Goal: Information Seeking & Learning: Learn about a topic

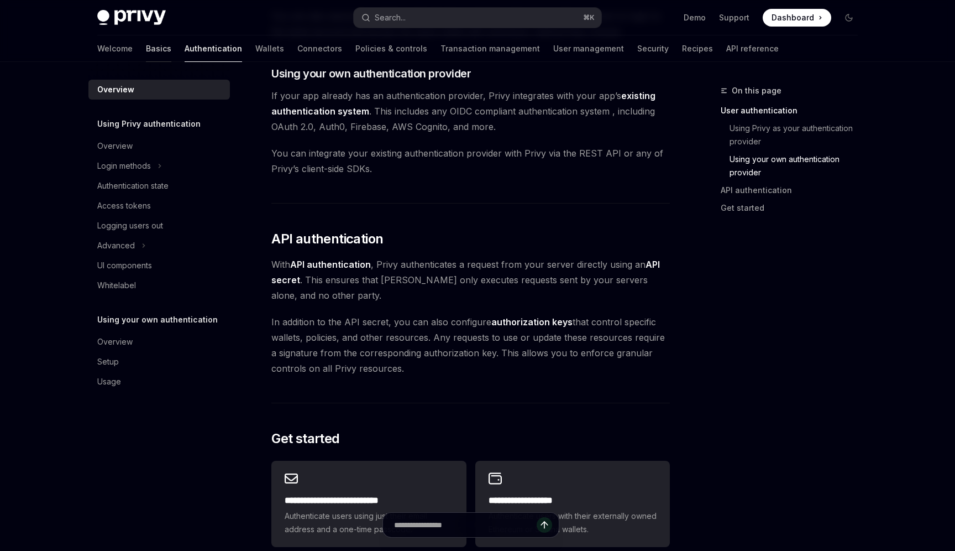
click at [146, 45] on link "Basics" at bounding box center [158, 48] width 25 height 27
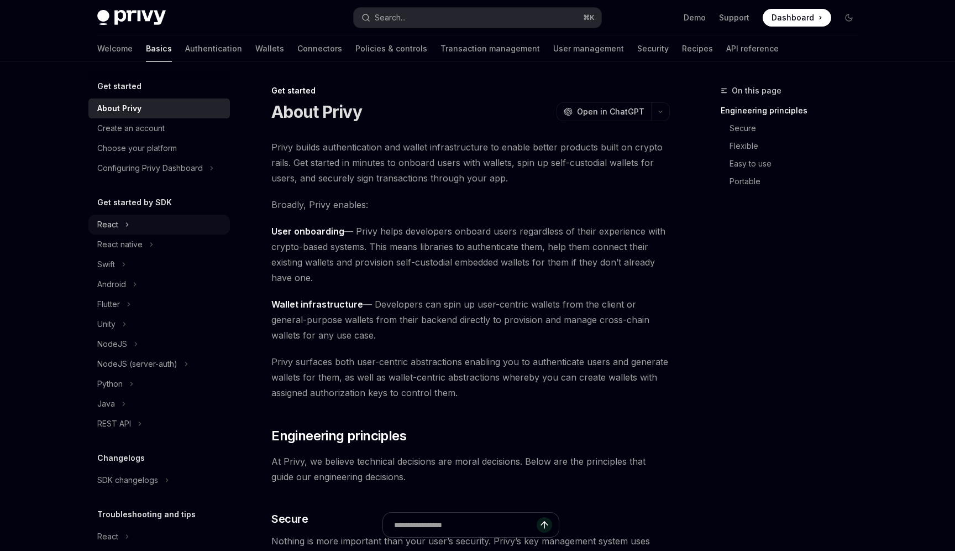
click at [118, 225] on div "React" at bounding box center [159, 225] width 142 height 20
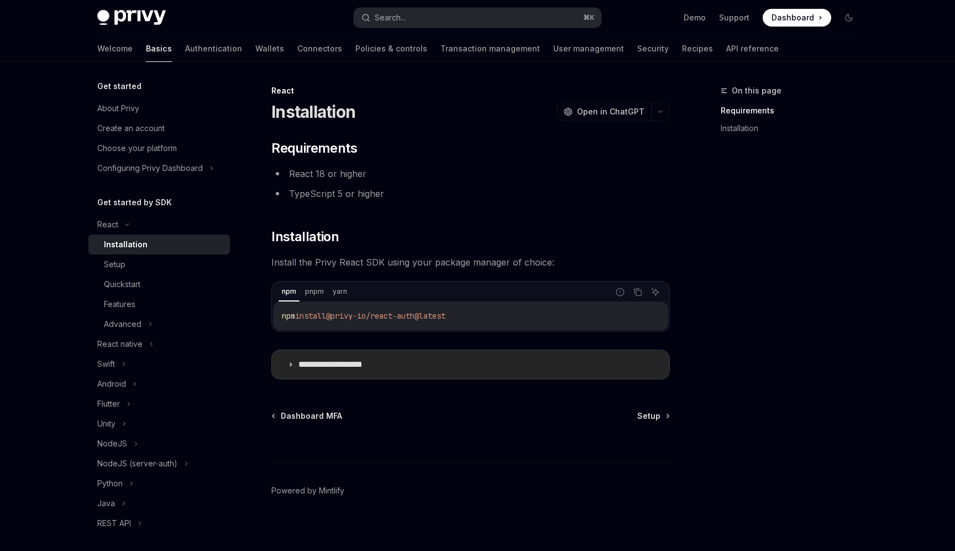
click at [313, 366] on p "**********" at bounding box center [344, 364] width 91 height 11
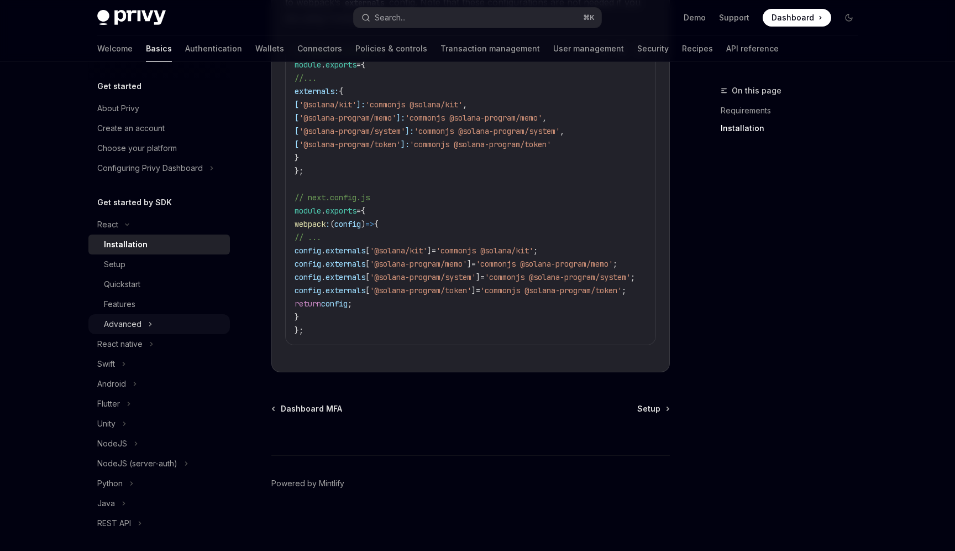
scroll to position [521, 0]
click at [169, 309] on div "Features" at bounding box center [163, 303] width 119 height 13
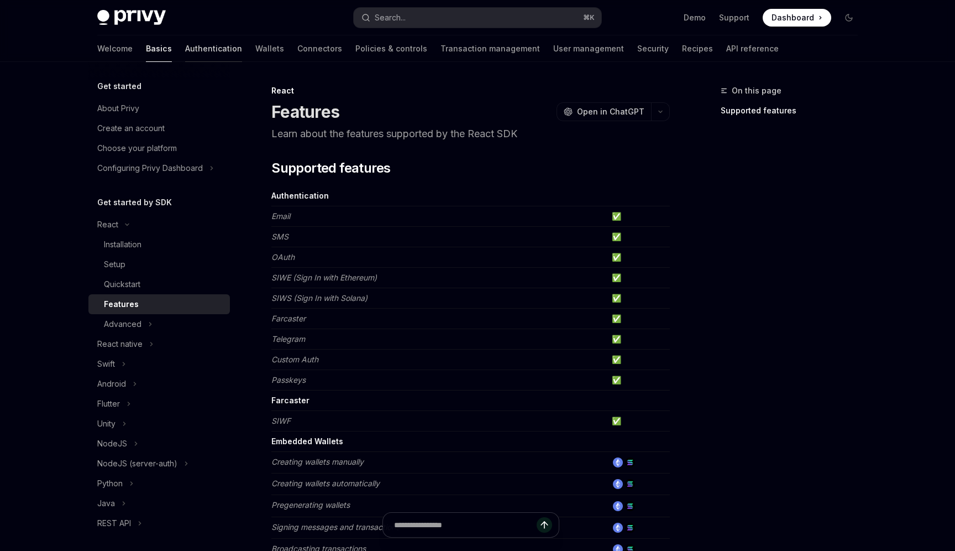
click at [185, 50] on link "Authentication" at bounding box center [213, 48] width 57 height 27
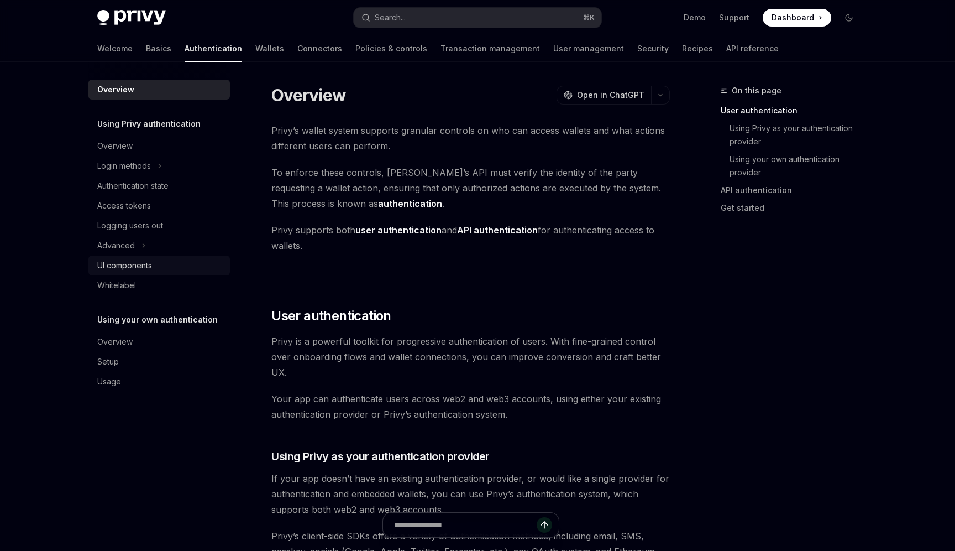
click at [148, 259] on div "UI components" at bounding box center [124, 265] width 55 height 13
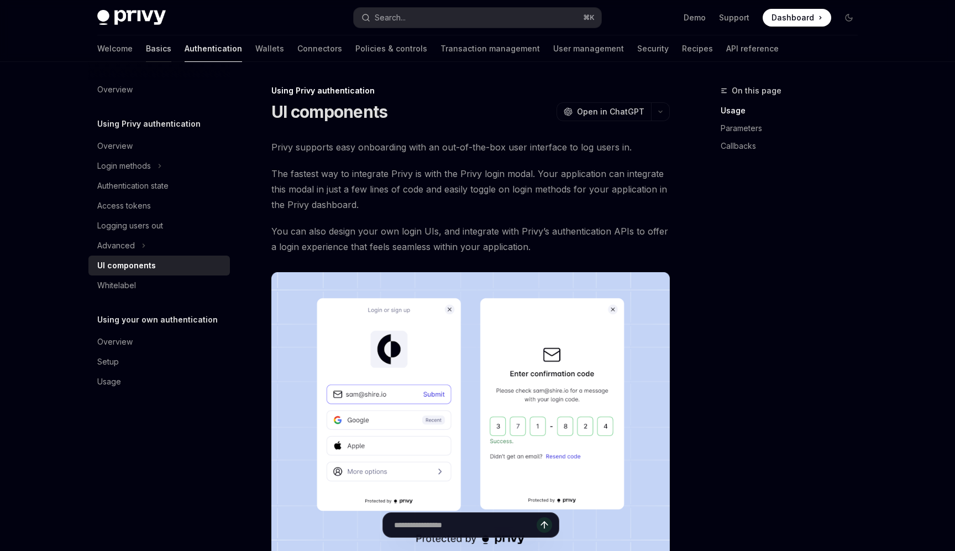
click at [146, 45] on link "Basics" at bounding box center [158, 48] width 25 height 27
type textarea "*"
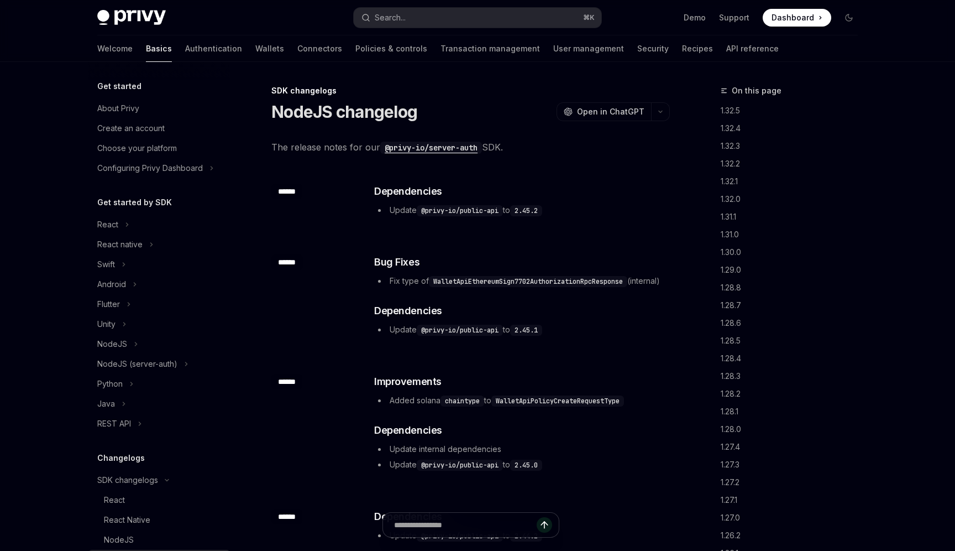
scroll to position [253, 0]
